Goal: Information Seeking & Learning: Learn about a topic

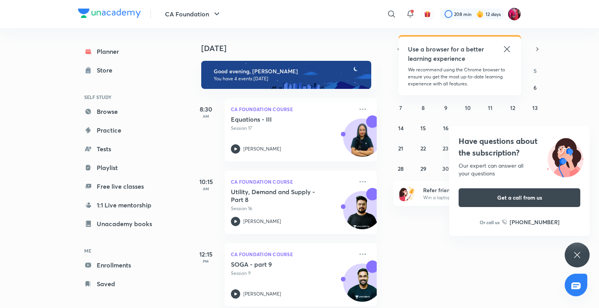
click at [509, 48] on icon at bounding box center [507, 49] width 6 height 6
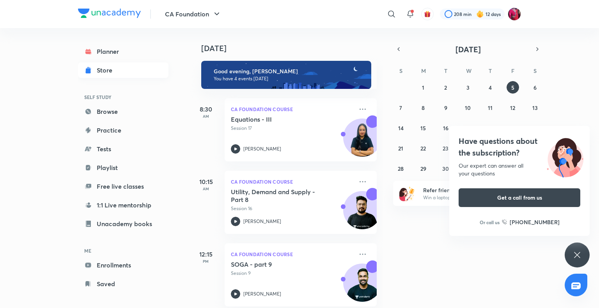
click at [105, 71] on div "Store" at bounding box center [107, 70] width 20 height 9
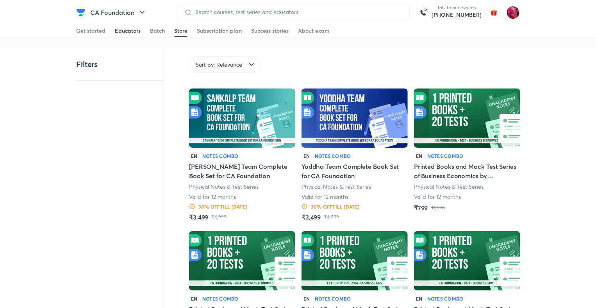
click at [138, 29] on div "Educators" at bounding box center [128, 31] width 26 height 8
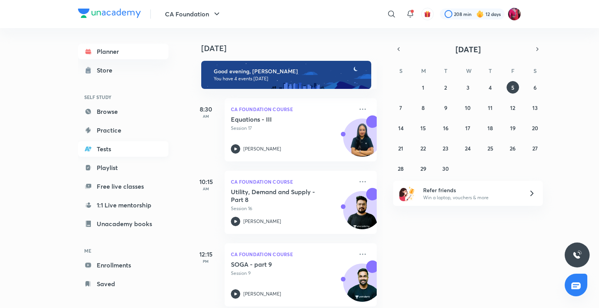
click at [100, 147] on link "Tests" at bounding box center [123, 149] width 91 height 16
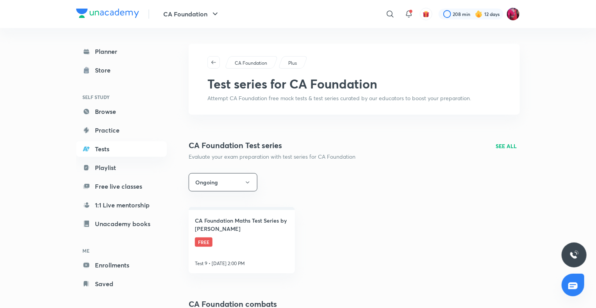
click at [289, 65] on p "Plus" at bounding box center [292, 63] width 9 height 7
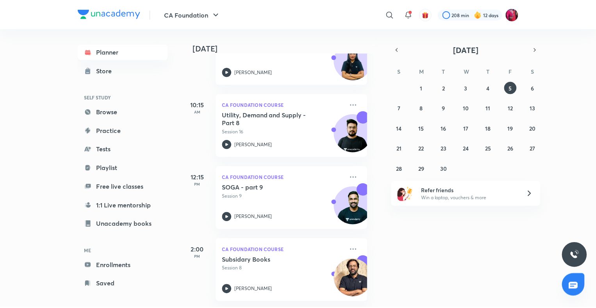
scroll to position [83, 6]
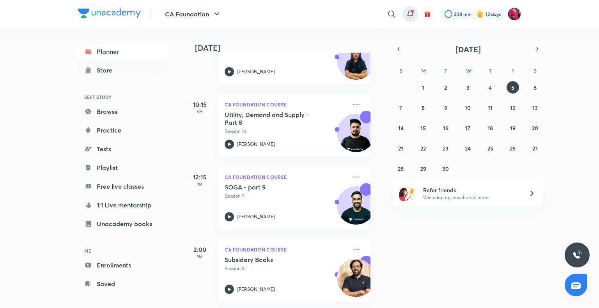
click at [413, 9] on div at bounding box center [411, 14] width 16 height 16
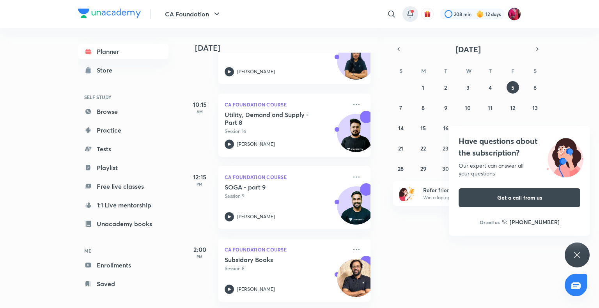
click at [413, 9] on div at bounding box center [411, 14] width 16 height 16
click at [406, 14] on icon at bounding box center [410, 13] width 9 height 9
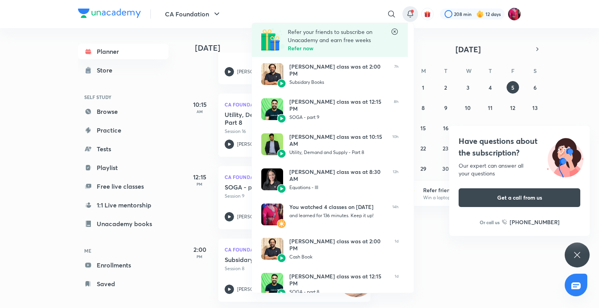
click at [177, 80] on div at bounding box center [299, 154] width 599 height 308
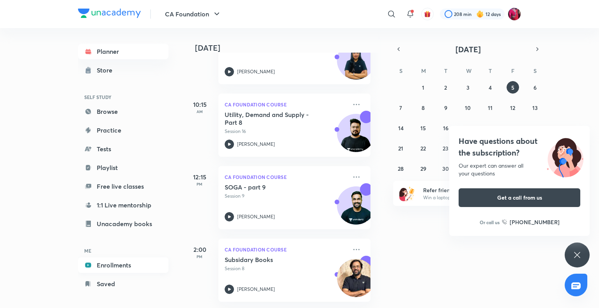
click at [119, 268] on link "Enrollments" at bounding box center [123, 266] width 91 height 16
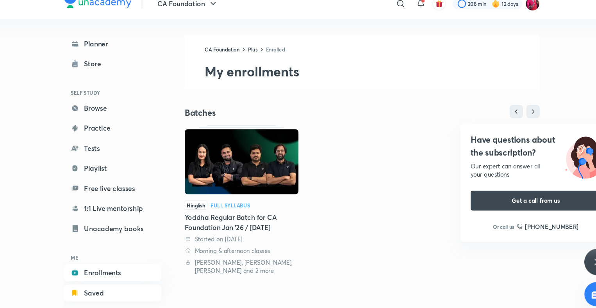
click at [113, 283] on link "Saved" at bounding box center [121, 284] width 91 height 16
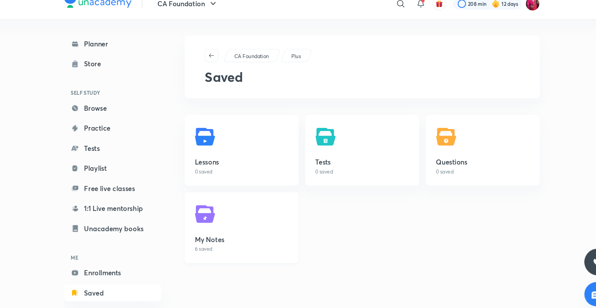
click at [210, 226] on link "My Notes 6 saved" at bounding box center [241, 223] width 106 height 66
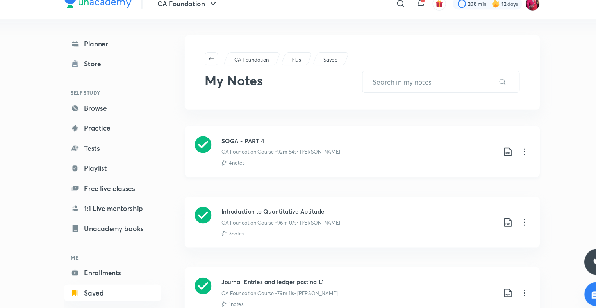
click at [503, 149] on icon at bounding box center [505, 152] width 9 height 9
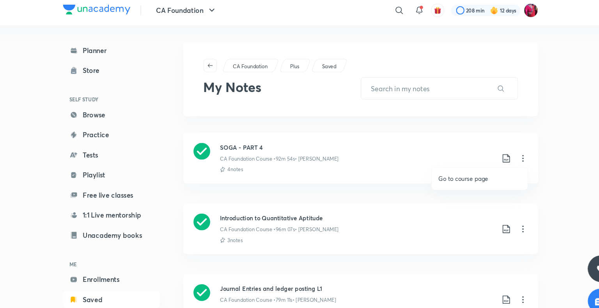
click at [485, 151] on div at bounding box center [299, 154] width 599 height 308
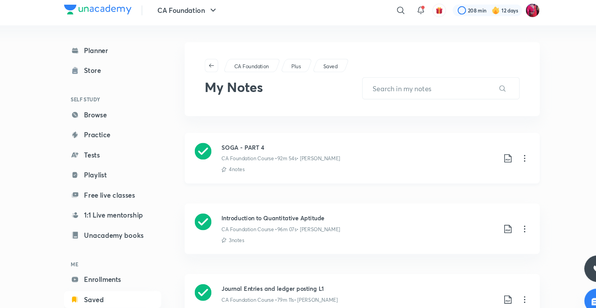
click at [489, 151] on icon at bounding box center [489, 152] width 9 height 9
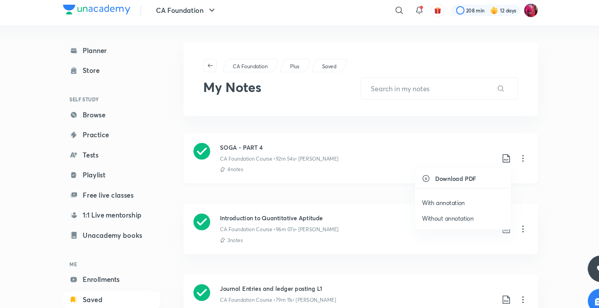
click at [489, 151] on div at bounding box center [299, 154] width 599 height 308
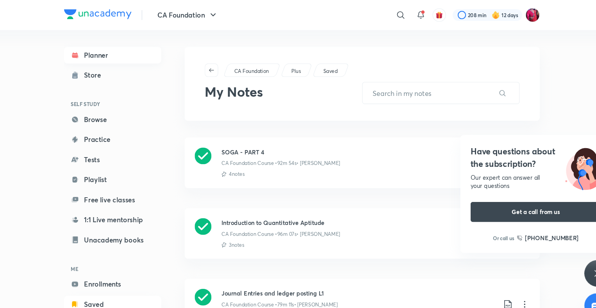
click at [120, 50] on link "Planner" at bounding box center [121, 52] width 91 height 16
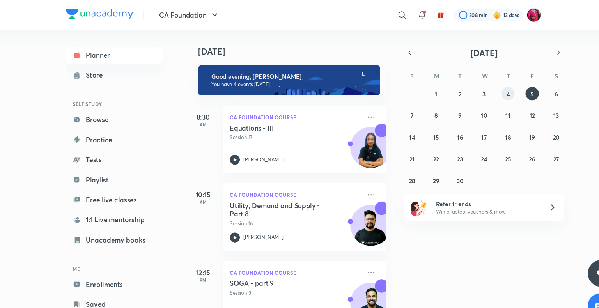
click at [491, 86] on abbr "4" at bounding box center [490, 87] width 3 height 7
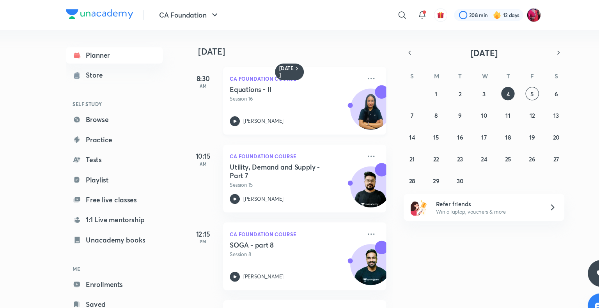
click at [292, 112] on div "Shivani Sharma" at bounding box center [292, 112] width 123 height 9
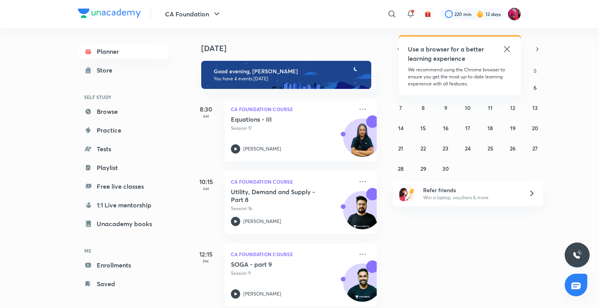
click at [509, 48] on icon at bounding box center [507, 48] width 9 height 9
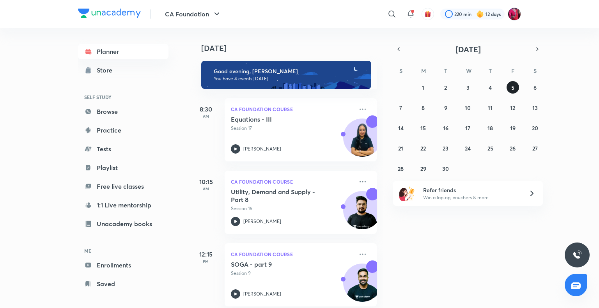
click at [512, 91] on button "5" at bounding box center [513, 87] width 12 height 12
click at [272, 137] on div "Equations - III Session 17 Shivani Sharma" at bounding box center [292, 135] width 123 height 38
click at [272, 137] on div "Planner Store SELF STUDY Browse Practice Tests Playlist Free live classes 1:1 L…" at bounding box center [299, 168] width 443 height 280
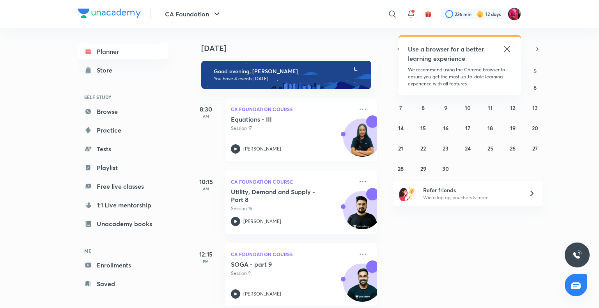
click at [262, 141] on div "Equations - III Session 17 Shivani Sharma" at bounding box center [292, 135] width 123 height 38
